Goal: Use online tool/utility: Utilize a website feature to perform a specific function

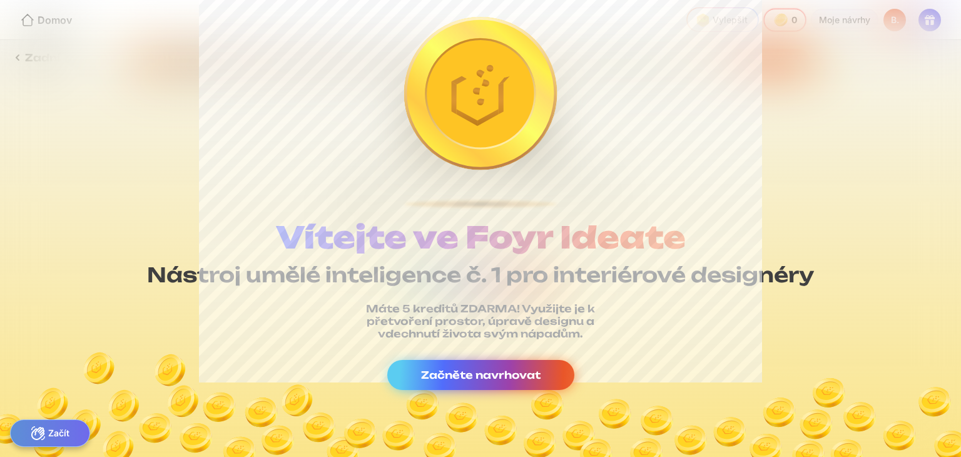
click at [453, 367] on div "Začněte navrhovat" at bounding box center [480, 375] width 187 height 30
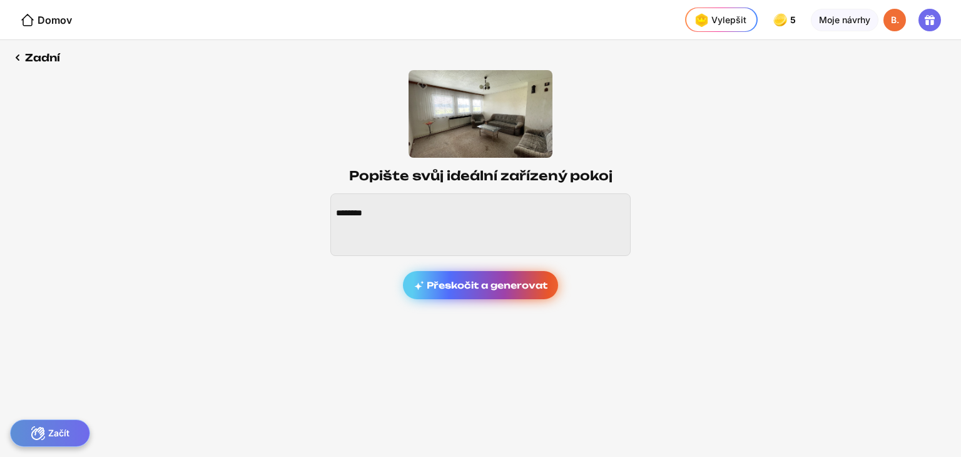
click at [478, 284] on font "Přeskočit a generovat" at bounding box center [487, 285] width 121 height 11
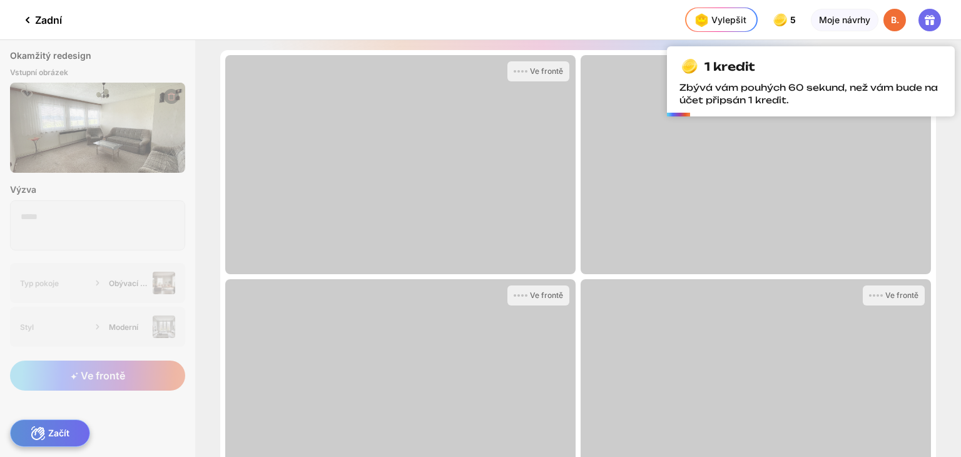
click at [483, 285] on div "Ve frontě" at bounding box center [400, 388] width 351 height 219
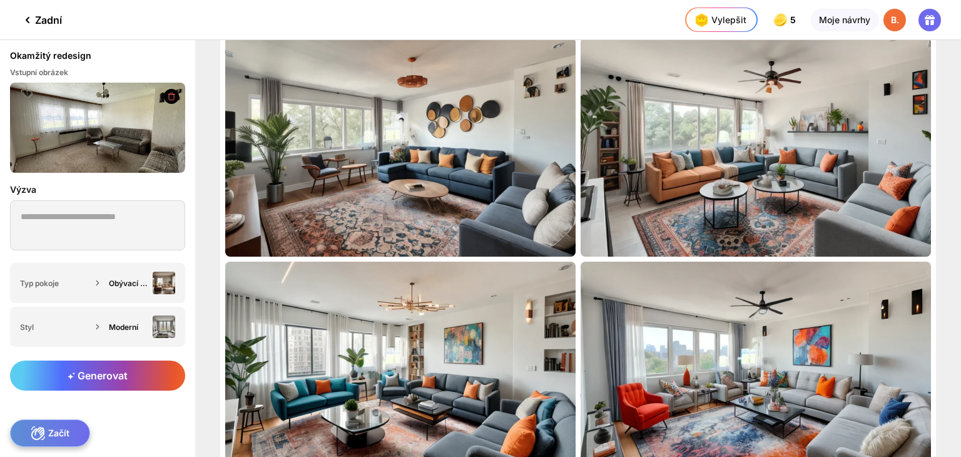
scroll to position [14, 0]
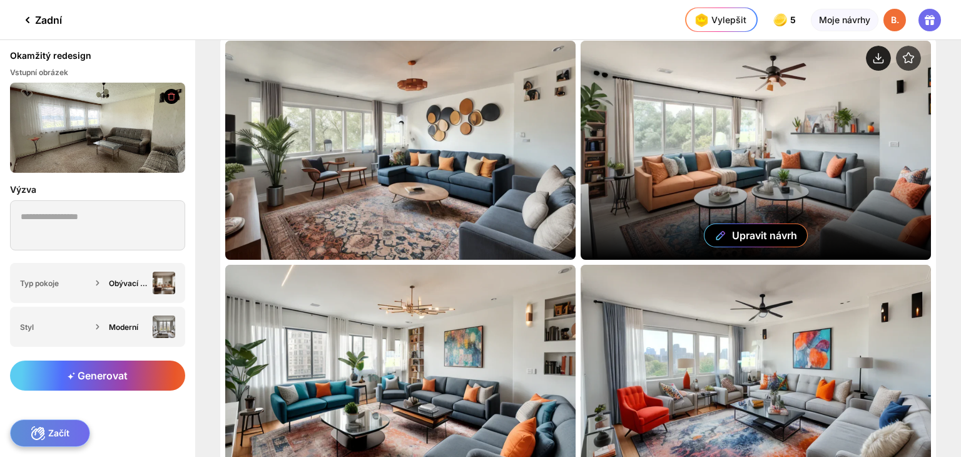
click at [877, 52] on circle at bounding box center [878, 58] width 25 height 25
click at [754, 141] on div "Upravit návrh" at bounding box center [756, 150] width 351 height 219
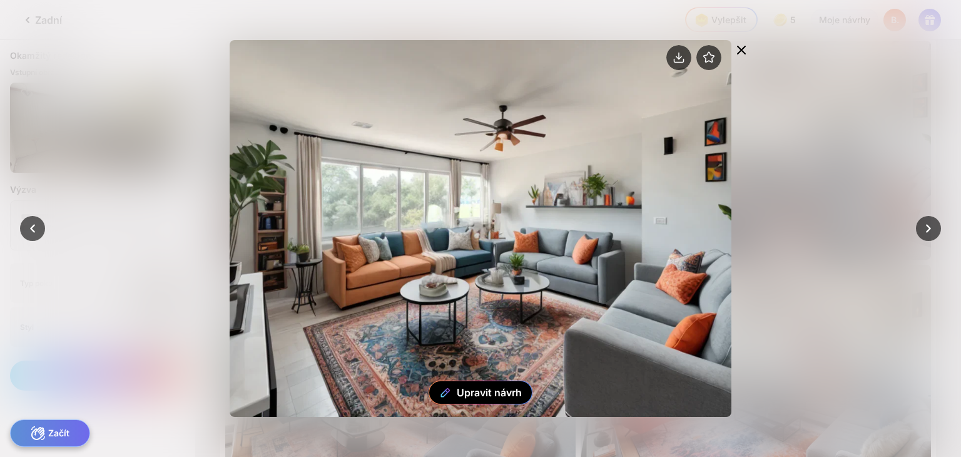
click at [739, 46] on icon at bounding box center [741, 50] width 15 height 15
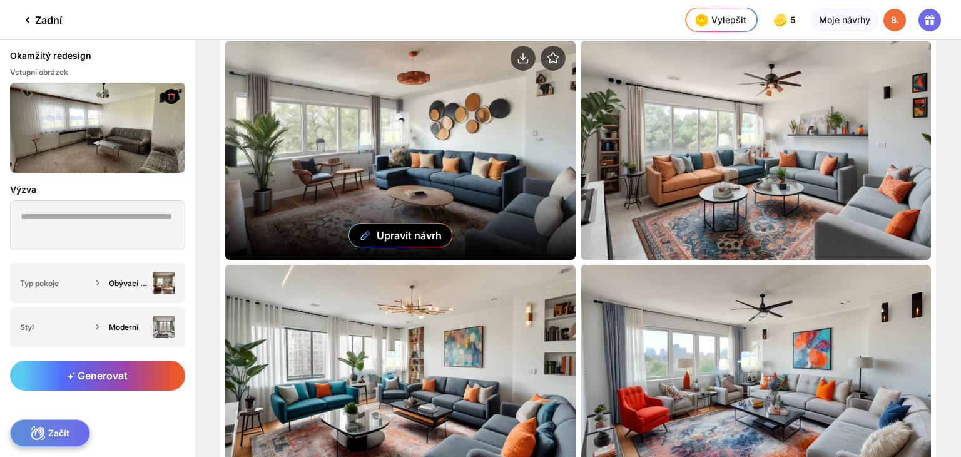
click at [359, 153] on div "Upravit návrh" at bounding box center [400, 150] width 351 height 219
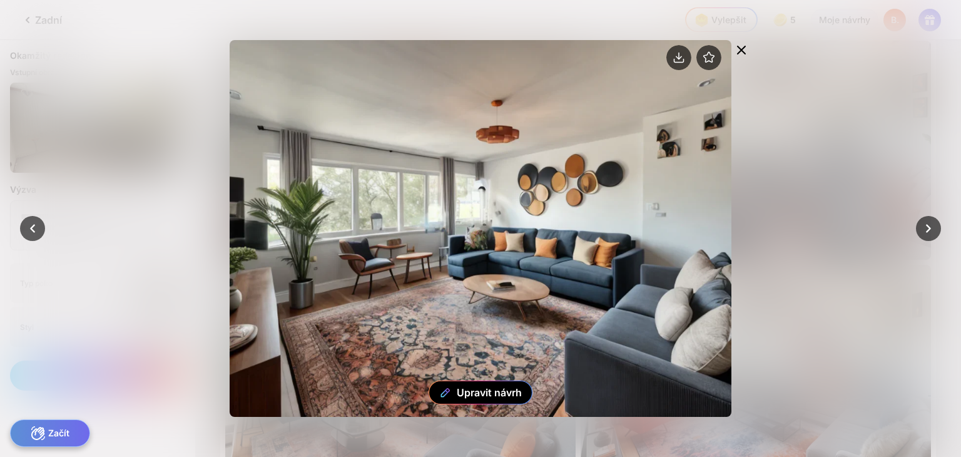
click at [739, 51] on icon at bounding box center [741, 50] width 15 height 15
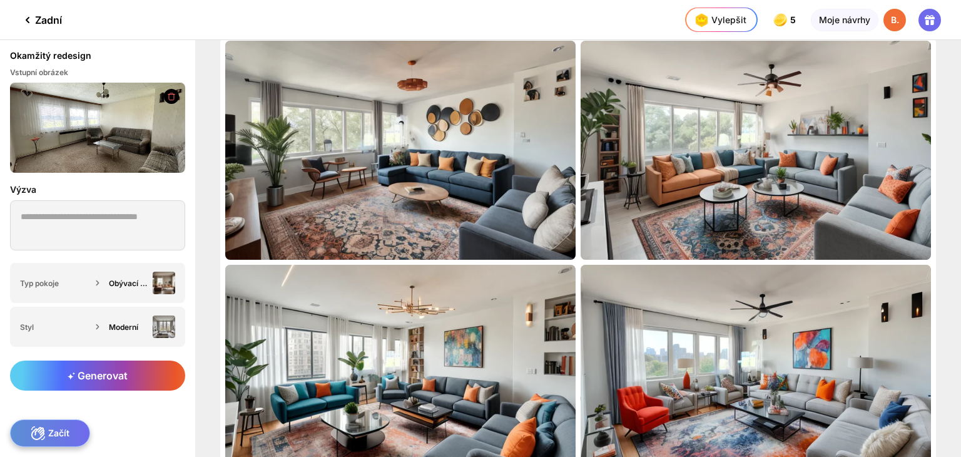
click at [73, 150] on img at bounding box center [97, 128] width 175 height 90
click at [173, 97] on icon at bounding box center [172, 96] width 10 height 9
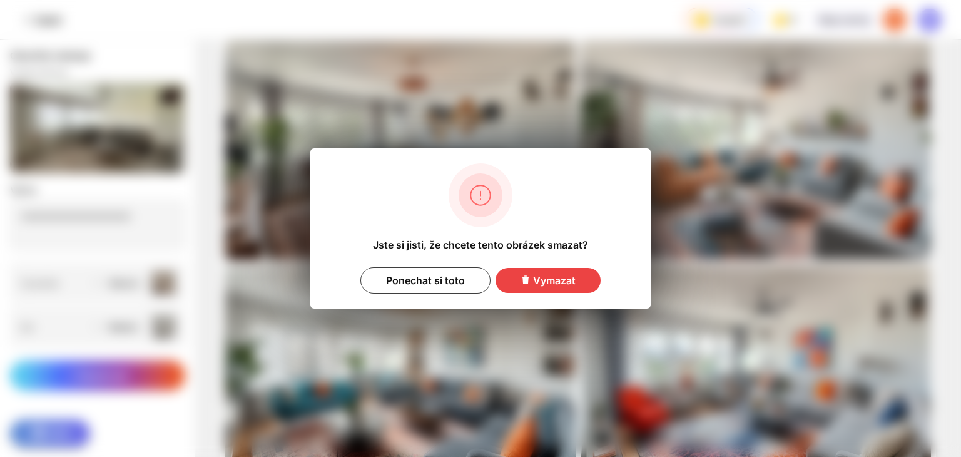
click at [521, 286] on div "Vymazat" at bounding box center [548, 280] width 105 height 25
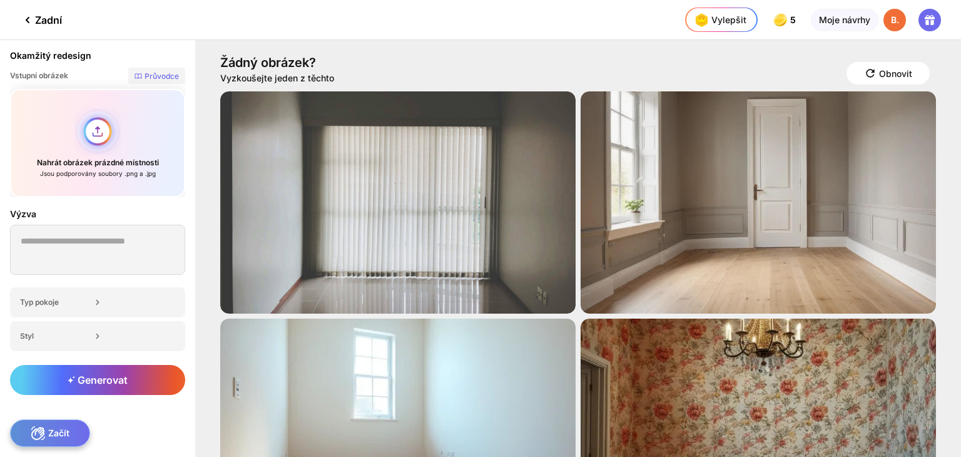
click at [108, 130] on div "Nahrát obrázek prázdné místnosti Jsou podporovány soubory .png a .jpg" at bounding box center [97, 143] width 175 height 108
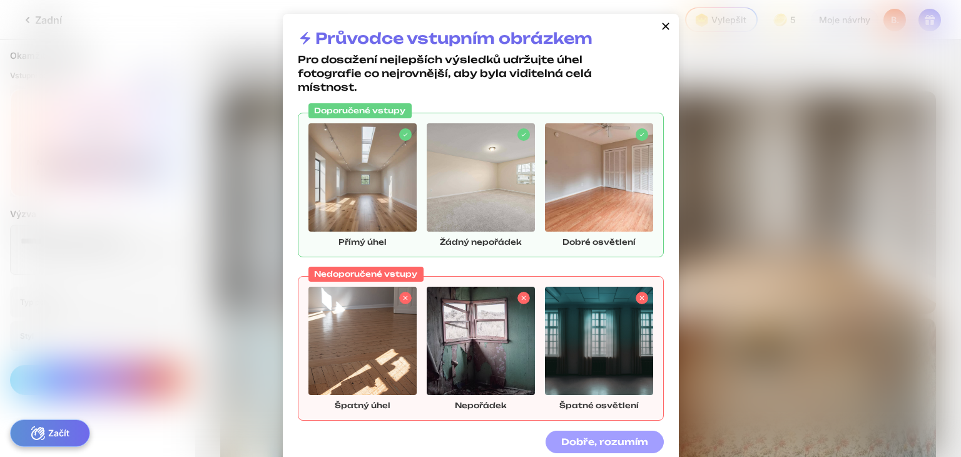
click at [610, 436] on font "Dobře, rozumím" at bounding box center [605, 441] width 87 height 11
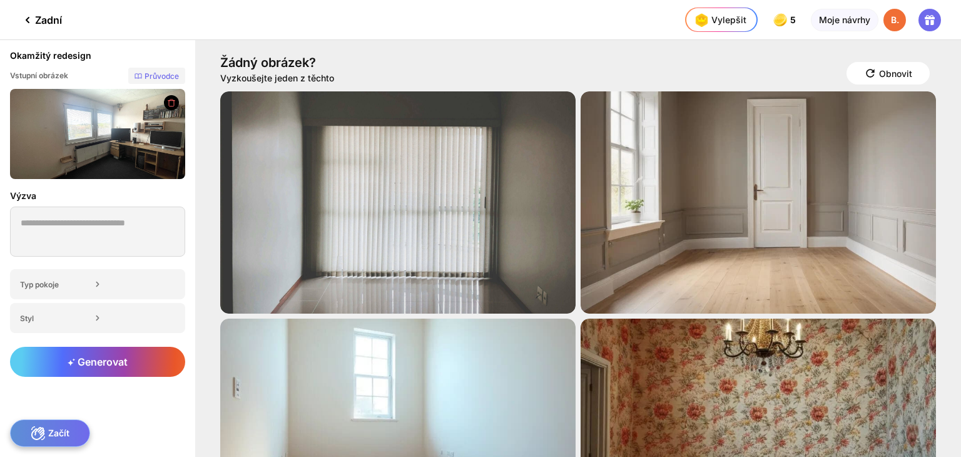
click at [172, 104] on icon at bounding box center [172, 102] width 10 height 9
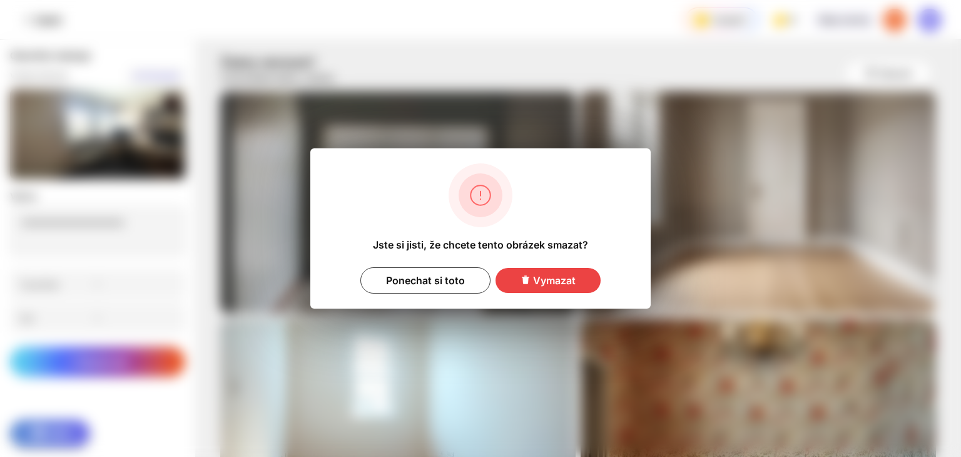
click at [535, 277] on font "Vymazat" at bounding box center [554, 280] width 43 height 13
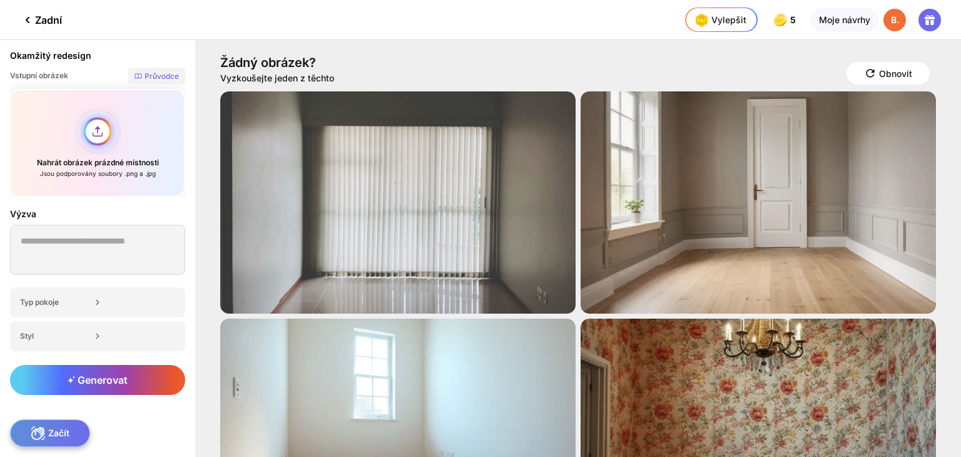
click at [102, 133] on div "Nahrát obrázek prázdné místnosti Jsou podporovány soubory .png a .jpg" at bounding box center [97, 143] width 175 height 108
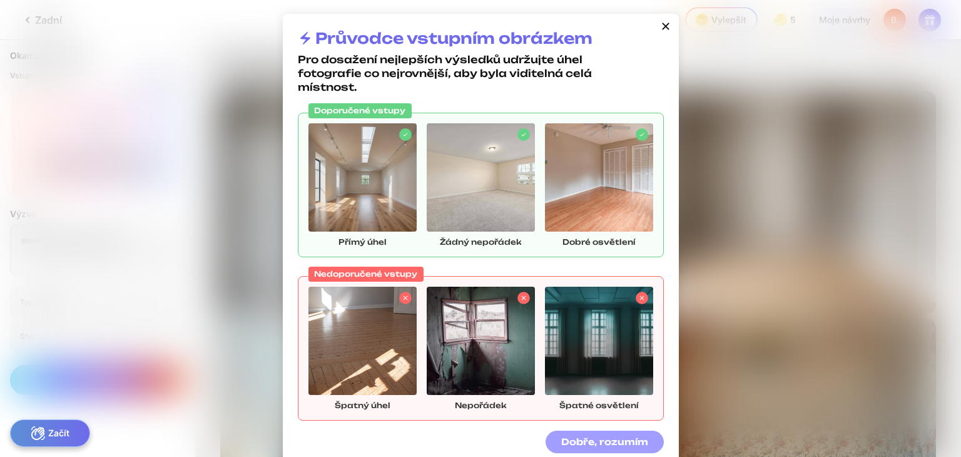
click at [576, 440] on font "Dobře, rozumím" at bounding box center [605, 441] width 87 height 11
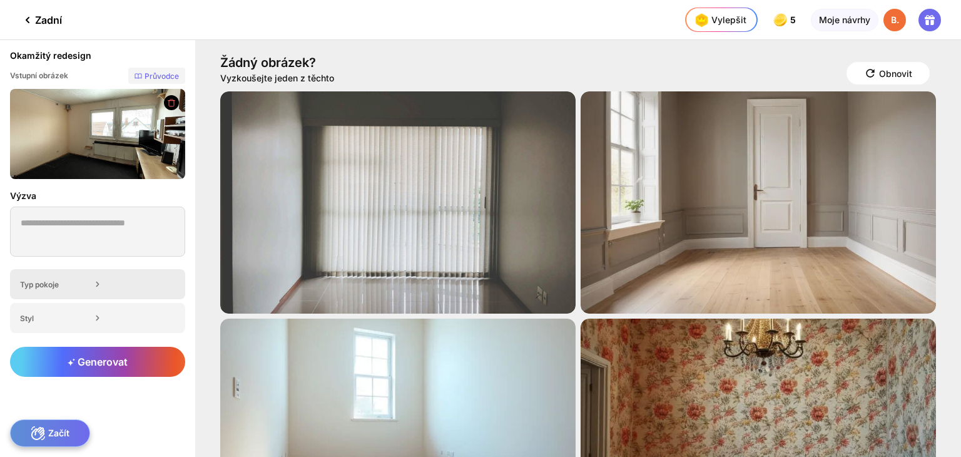
click at [120, 287] on div "Typ pokoje" at bounding box center [97, 284] width 175 height 30
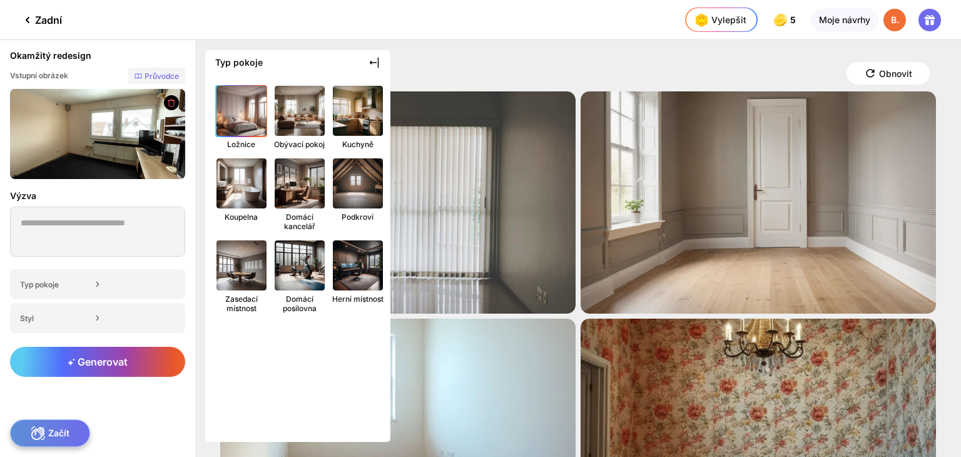
click at [240, 124] on img at bounding box center [241, 110] width 55 height 55
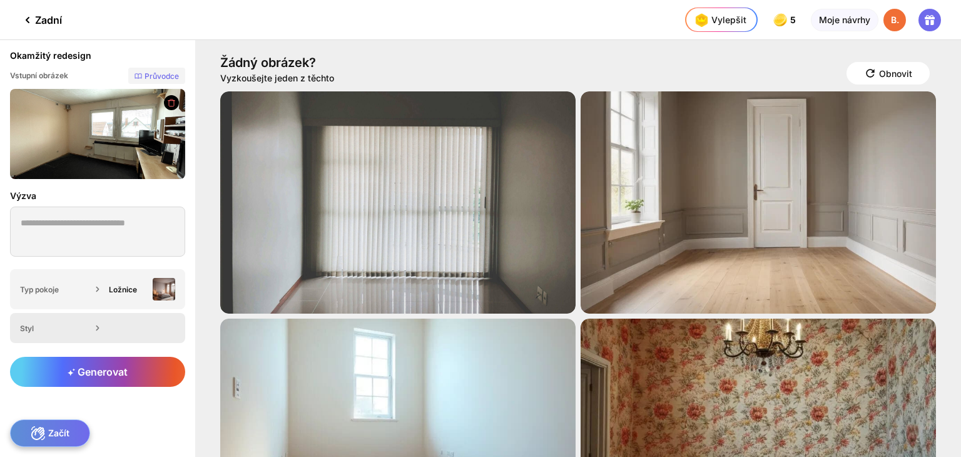
click at [100, 329] on icon at bounding box center [97, 328] width 13 height 13
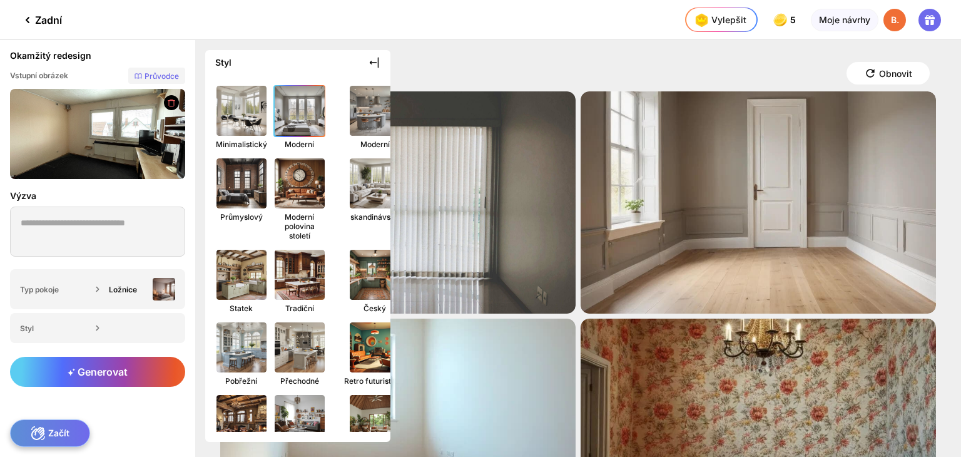
click at [308, 105] on img at bounding box center [299, 110] width 55 height 55
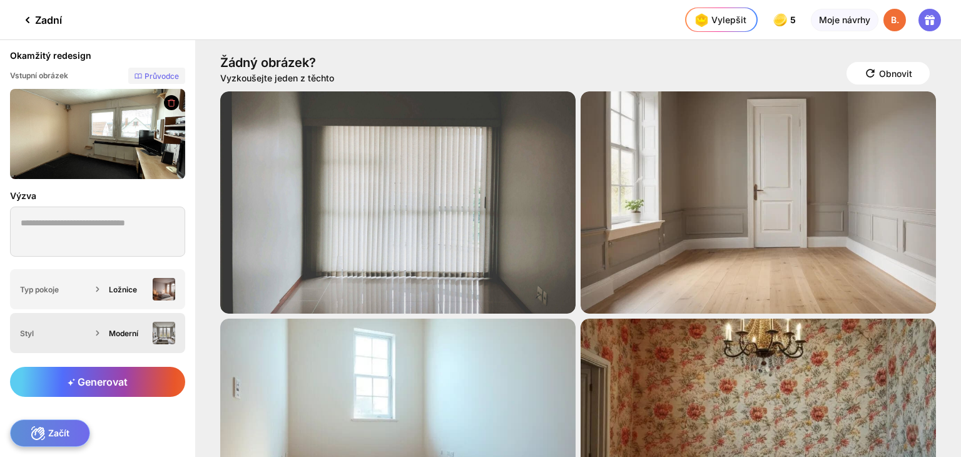
click at [140, 332] on div "Moderní" at bounding box center [128, 333] width 39 height 9
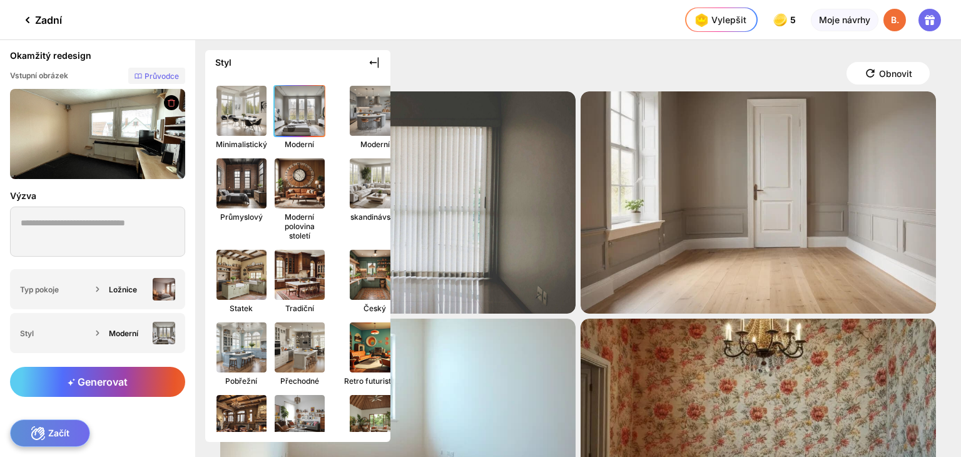
click at [295, 118] on img at bounding box center [299, 110] width 55 height 55
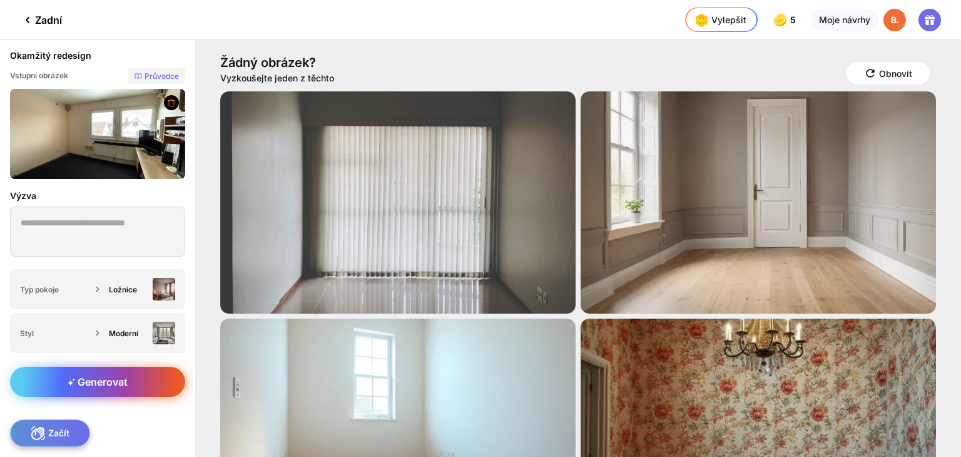
click at [107, 387] on font "Generovat" at bounding box center [103, 382] width 50 height 13
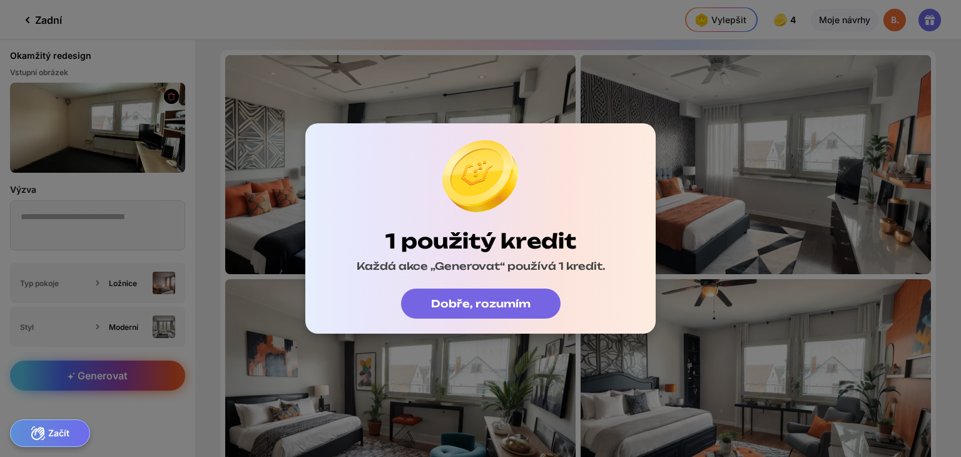
click at [471, 299] on font "Dobře, rozumím" at bounding box center [481, 303] width 100 height 13
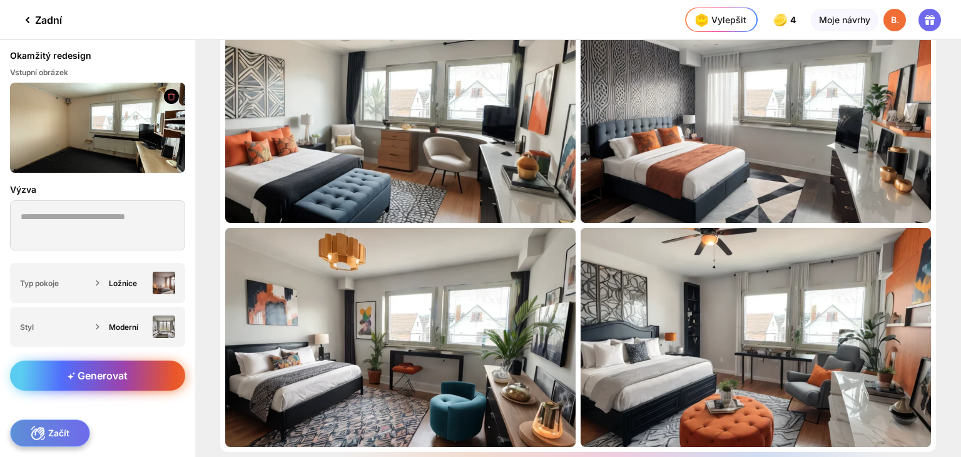
scroll to position [53, 0]
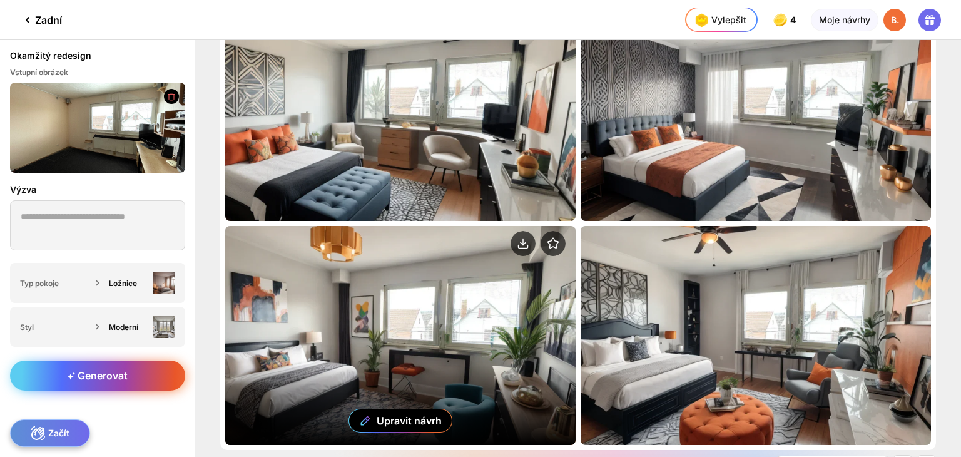
click at [443, 341] on div "Upravit návrh" at bounding box center [400, 335] width 351 height 219
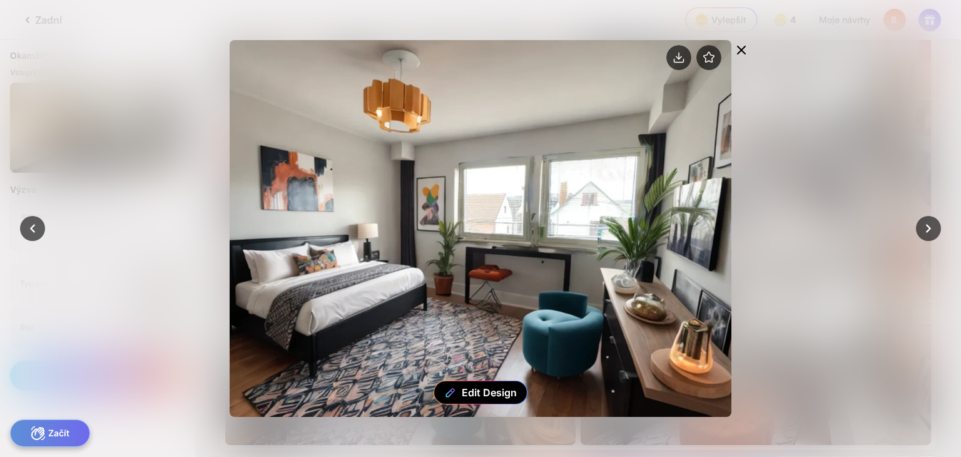
click at [740, 52] on icon at bounding box center [742, 50] width 8 height 8
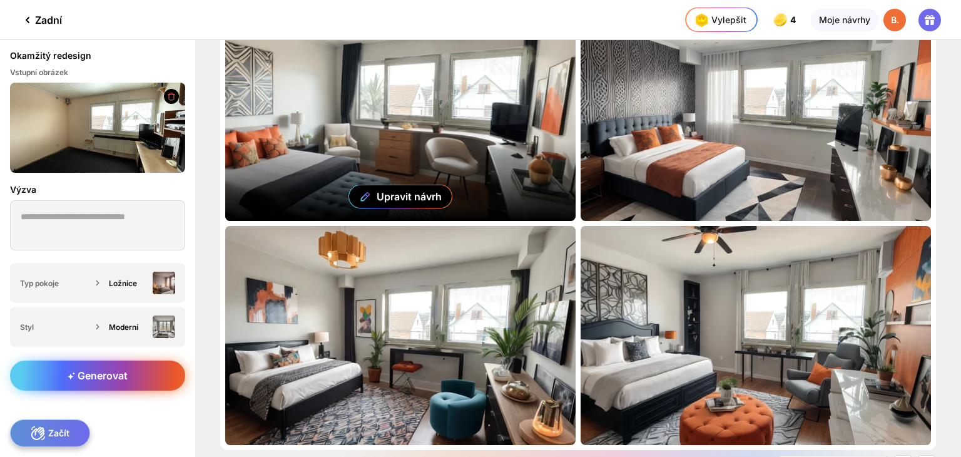
click at [485, 120] on div "Upravit návrh" at bounding box center [400, 111] width 351 height 219
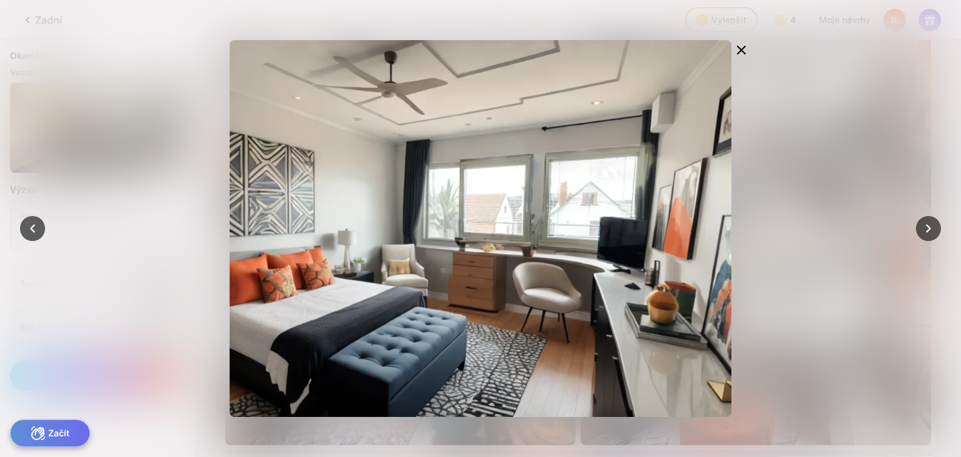
click at [776, 391] on div at bounding box center [480, 228] width 961 height 457
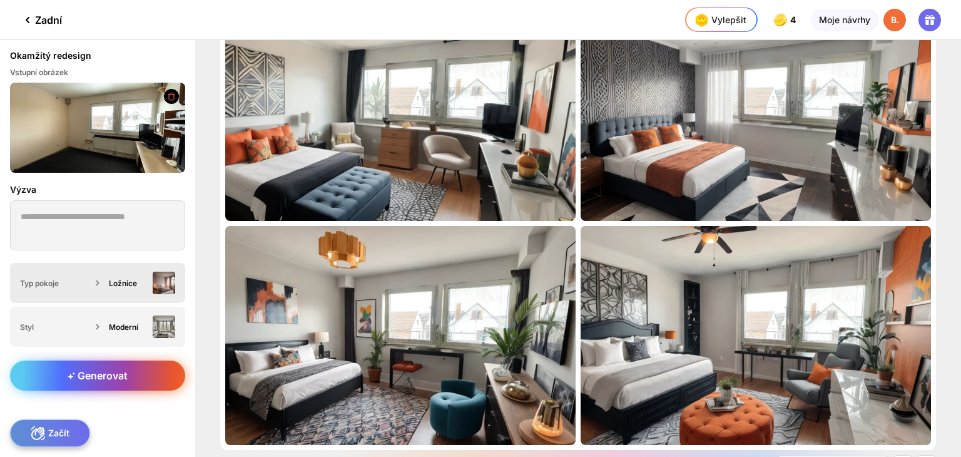
click at [94, 284] on icon at bounding box center [97, 283] width 13 height 13
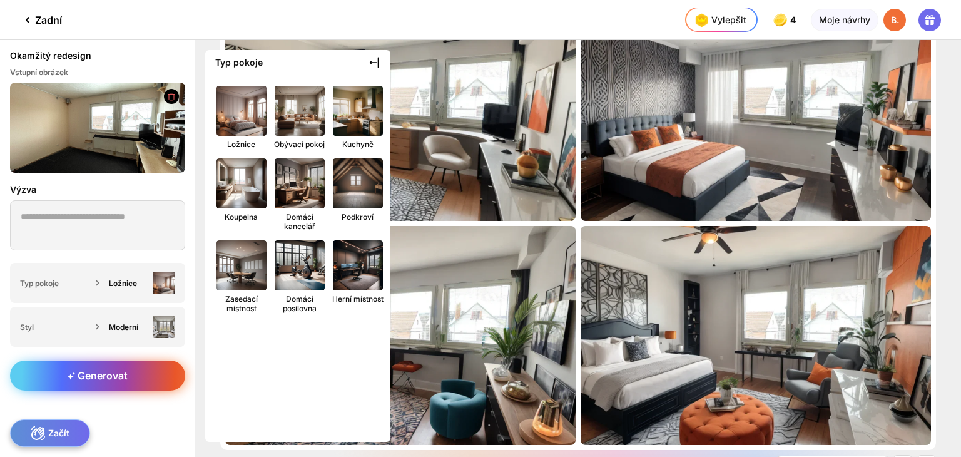
click at [54, 145] on img at bounding box center [97, 128] width 175 height 90
click at [173, 96] on icon at bounding box center [171, 96] width 7 height 7
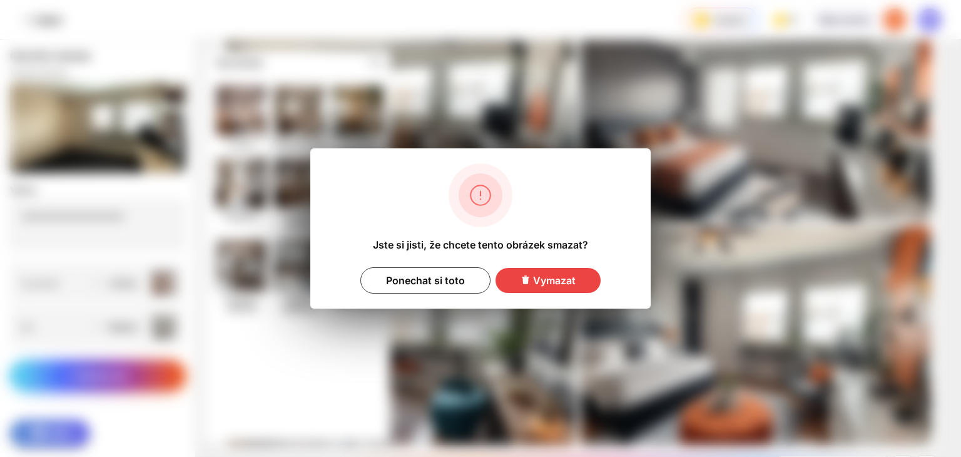
click at [530, 286] on div "Vymazat" at bounding box center [548, 280] width 105 height 25
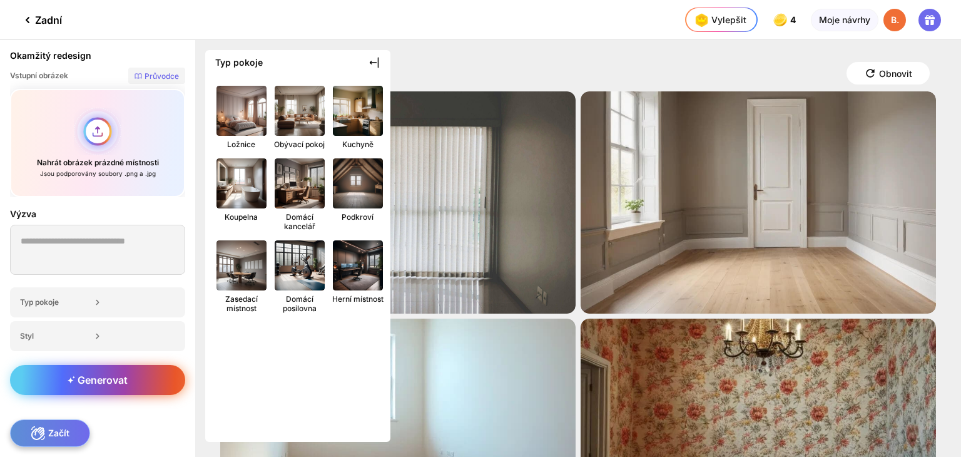
click at [98, 126] on div "Nahrát obrázek prázdné místnosti Jsou podporovány soubory .png a .jpg" at bounding box center [97, 143] width 175 height 108
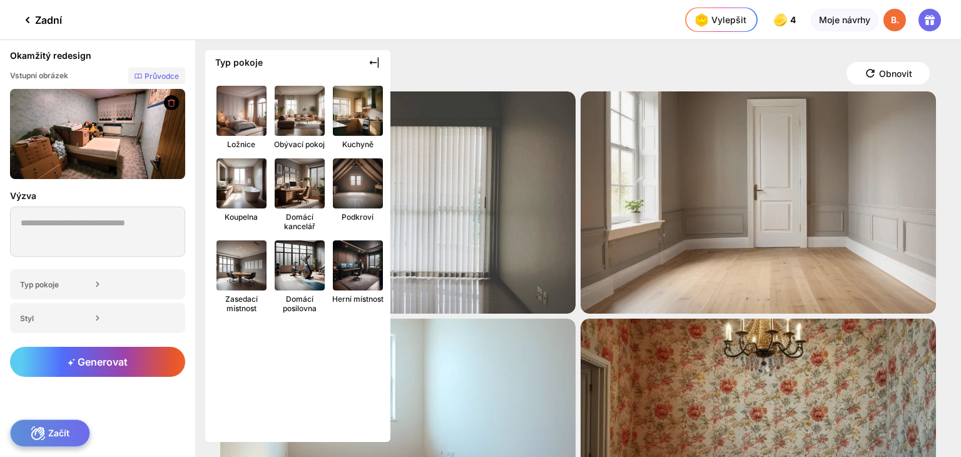
click at [172, 103] on icon at bounding box center [172, 102] width 10 height 9
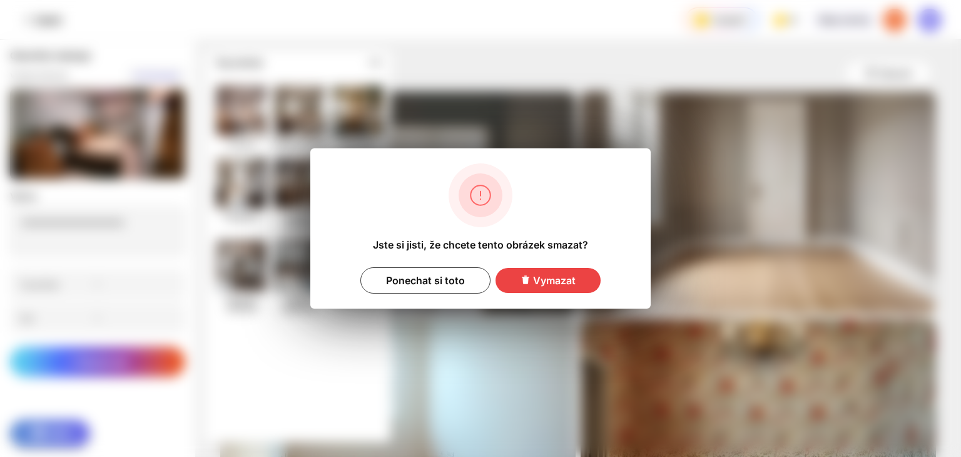
click at [533, 286] on font "Vymazat" at bounding box center [554, 280] width 43 height 13
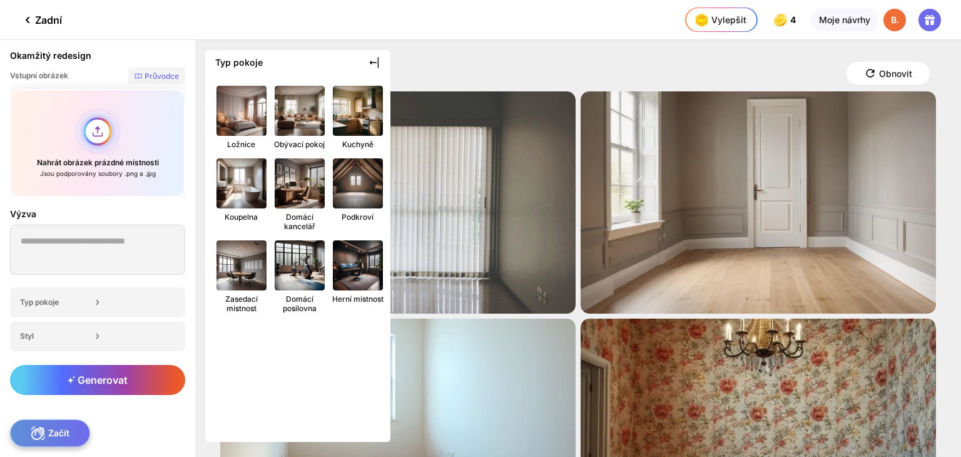
click at [96, 133] on div "Nahrát obrázek prázdné místnosti Jsou podporovány soubory .png a .jpg" at bounding box center [97, 143] width 175 height 108
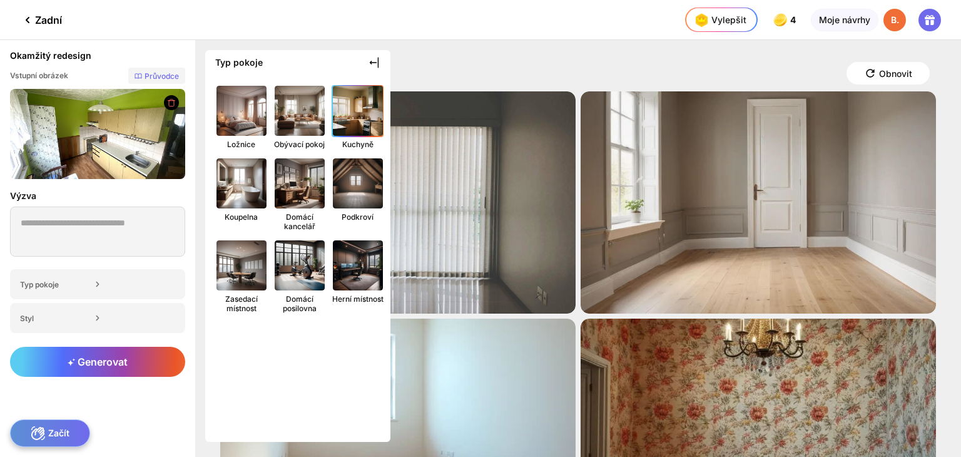
click at [358, 121] on img at bounding box center [358, 110] width 55 height 55
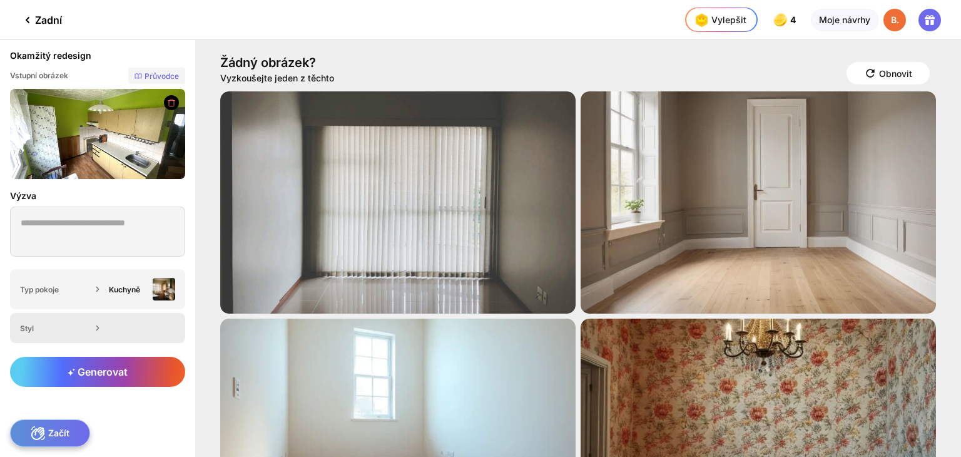
click at [128, 332] on div "Styl" at bounding box center [97, 328] width 175 height 30
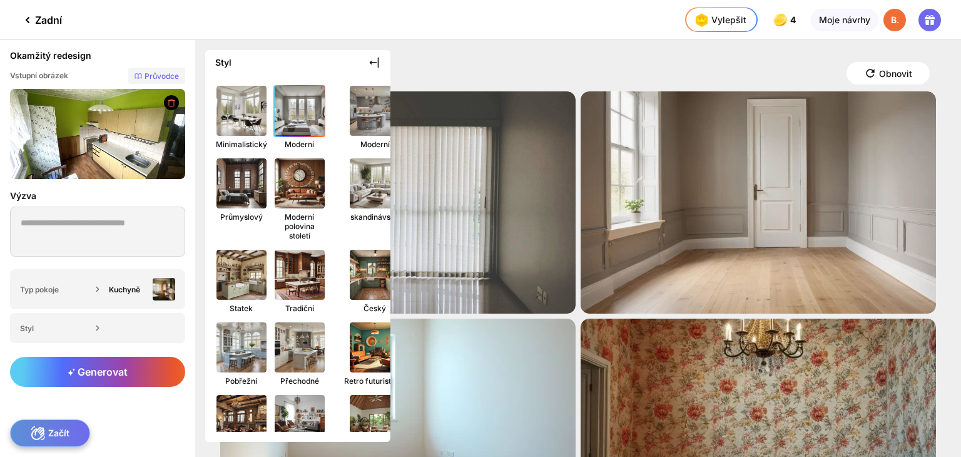
click at [293, 105] on img at bounding box center [299, 110] width 55 height 55
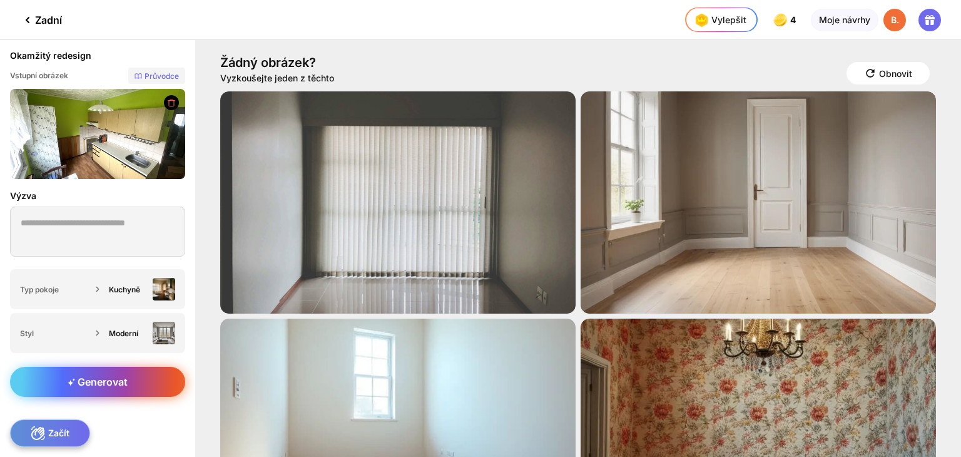
click at [116, 383] on font "Generovat" at bounding box center [103, 382] width 50 height 13
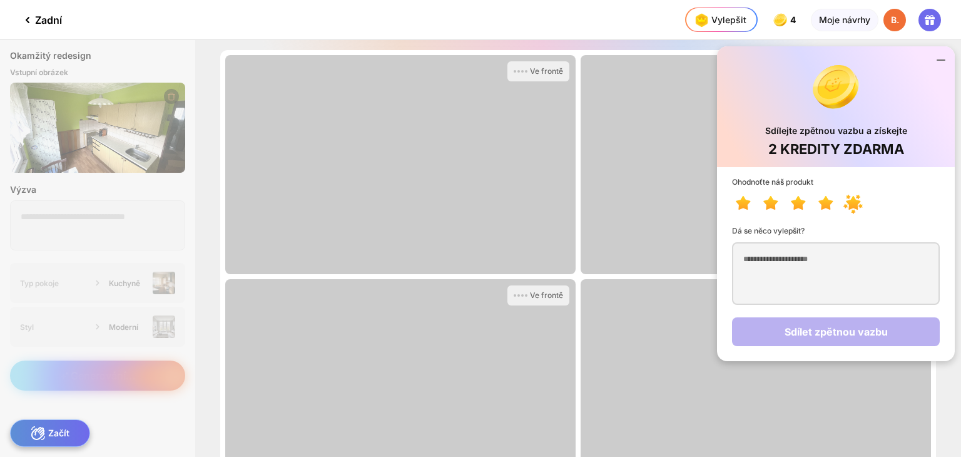
click at [854, 209] on icon at bounding box center [857, 204] width 28 height 23
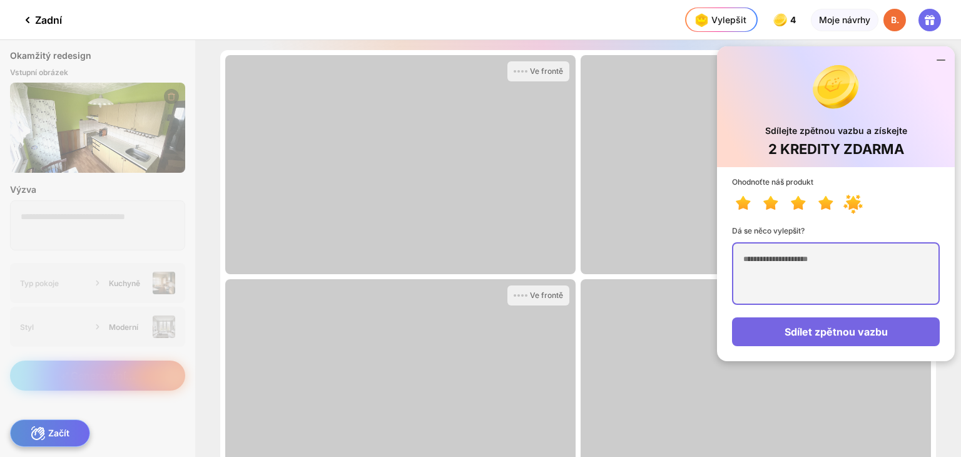
click at [836, 279] on textarea at bounding box center [836, 273] width 208 height 63
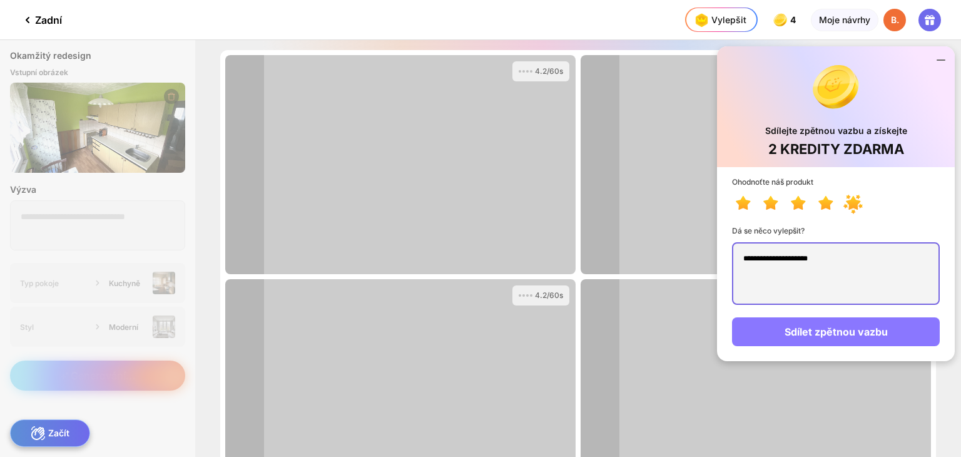
type textarea "**********"
click at [868, 324] on div "Sdílet zpětnou vazbu" at bounding box center [836, 331] width 208 height 29
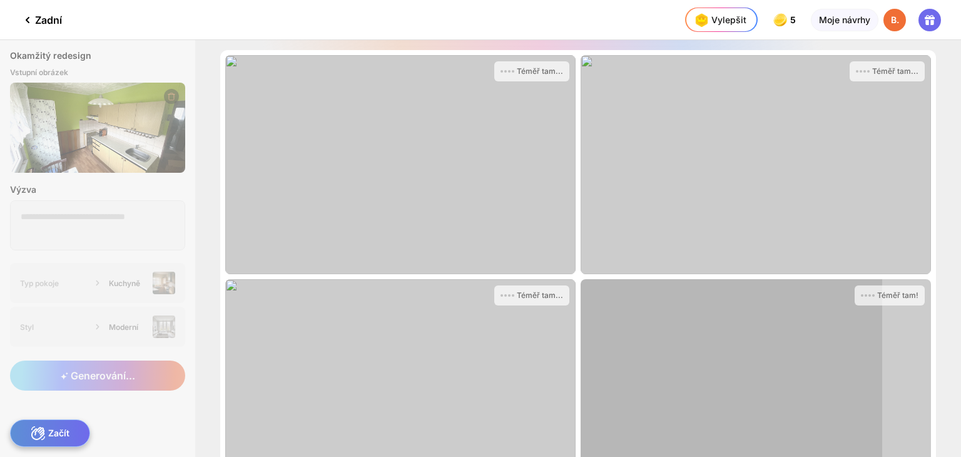
scroll to position [108, 0]
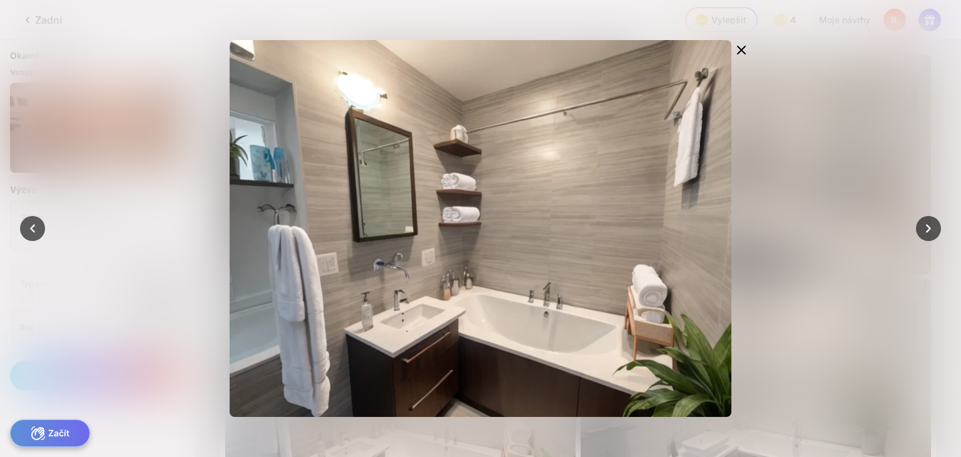
scroll to position [96, 0]
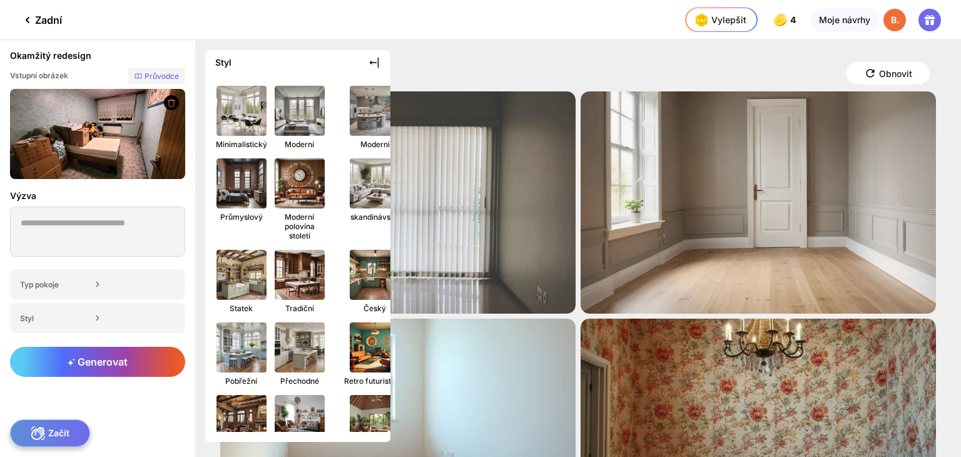
scroll to position [201, 0]
